Goal: Find specific page/section: Find specific page/section

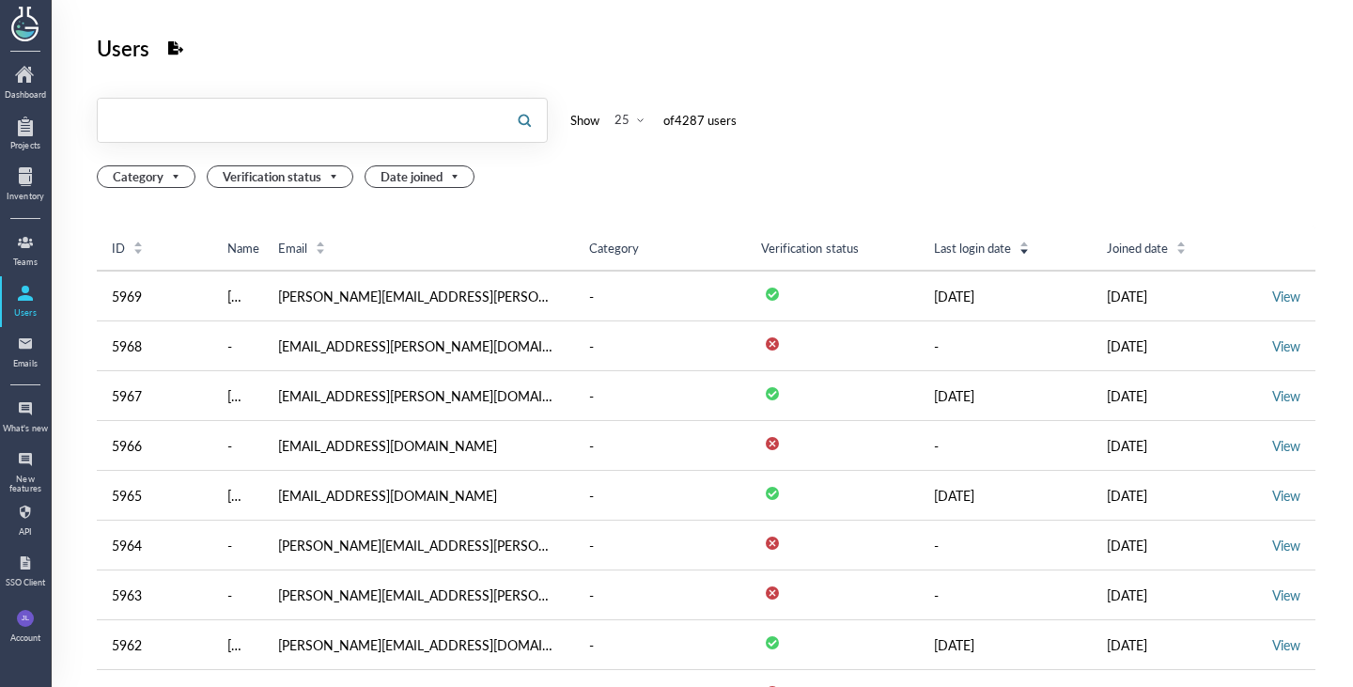
click at [413, 134] on input "text" at bounding box center [300, 120] width 404 height 30
paste input "0c4cdf9d-f46a-4957-99c5-1cd289751cac"
type input "0c4cdf9d-f46a-4957-99c5-1cd289751cac"
paste input "[PERSON_NAME] <[EMAIL_ADDRESS][PERSON_NAME][DOMAIN_NAME]>"
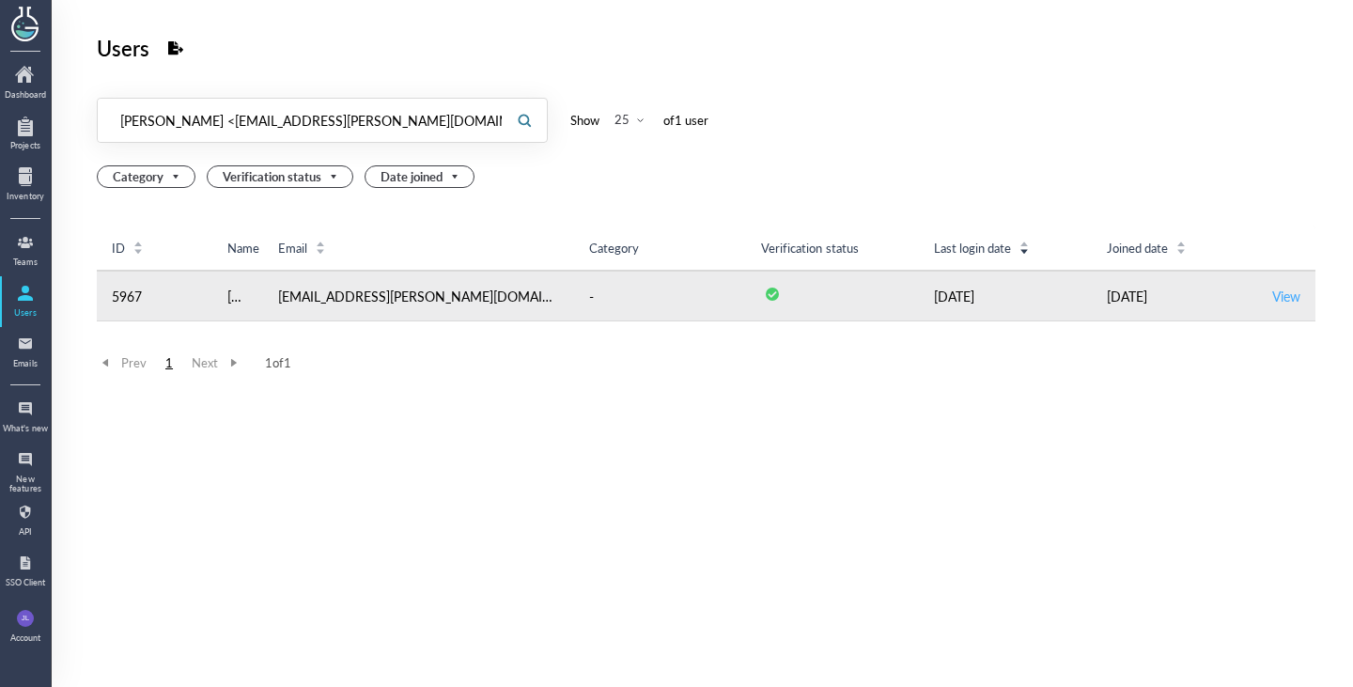
type input "[PERSON_NAME] <[EMAIL_ADDRESS][PERSON_NAME][DOMAIN_NAME]>"
click at [1272, 292] on link "View" at bounding box center [1286, 295] width 28 height 19
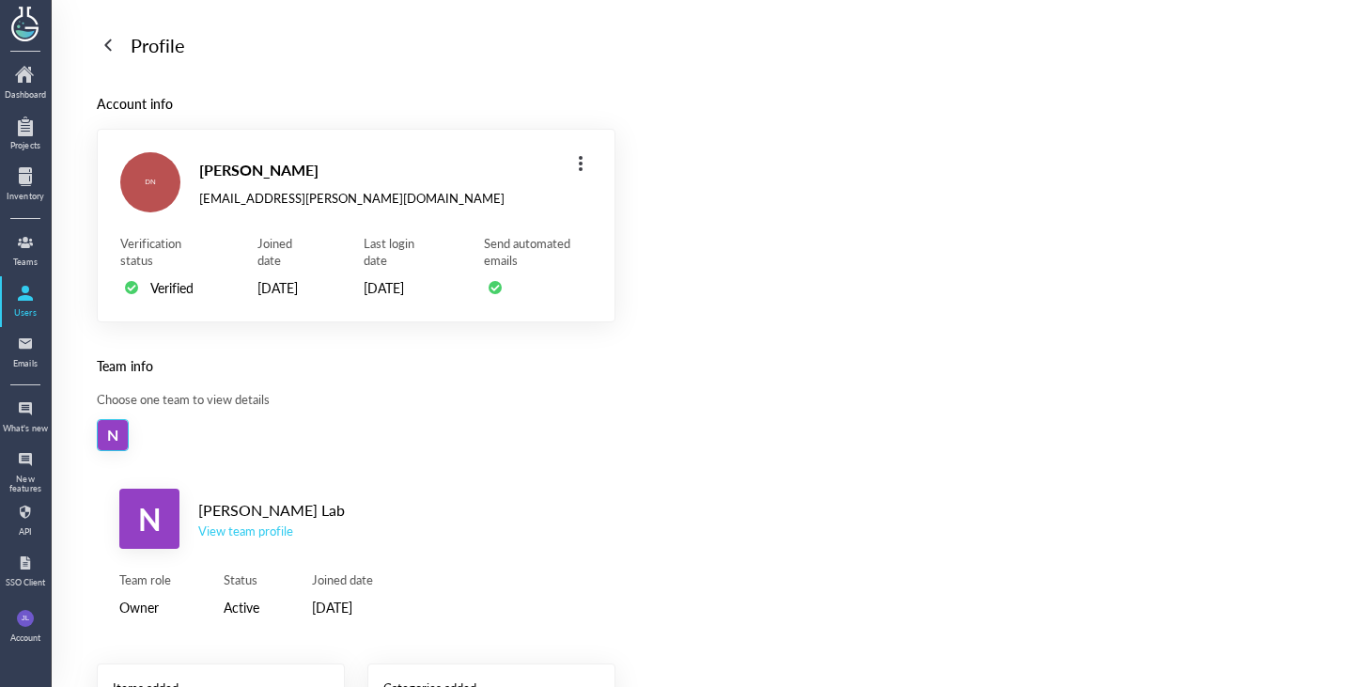
click at [276, 539] on div "View team profile" at bounding box center [271, 530] width 147 height 17
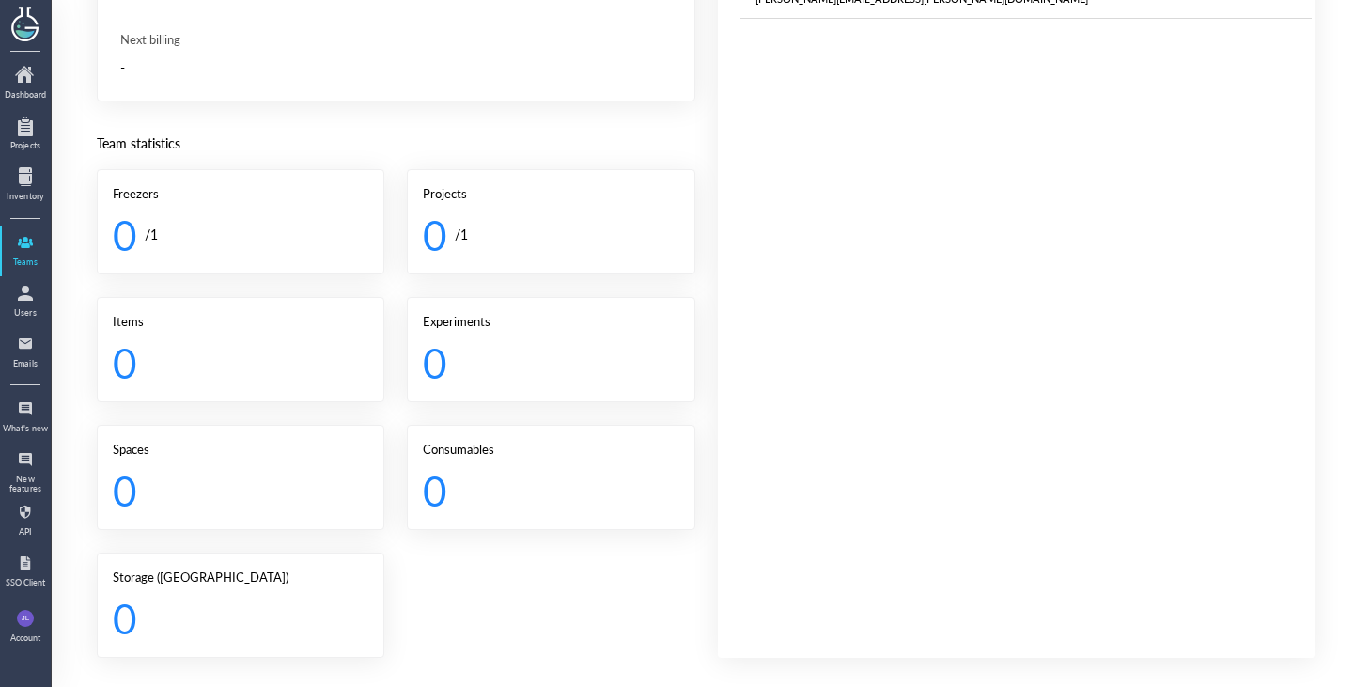
scroll to position [343, 0]
